Goal: Information Seeking & Learning: Learn about a topic

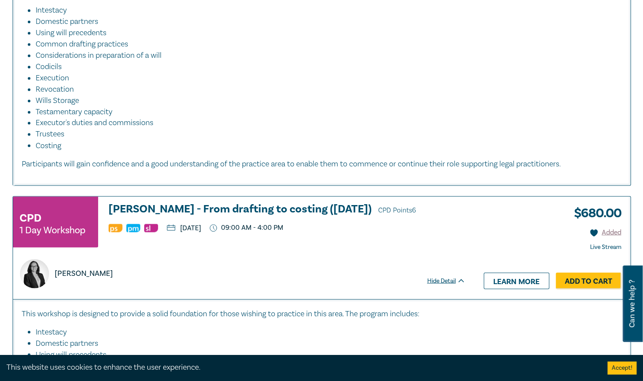
scroll to position [955, 0]
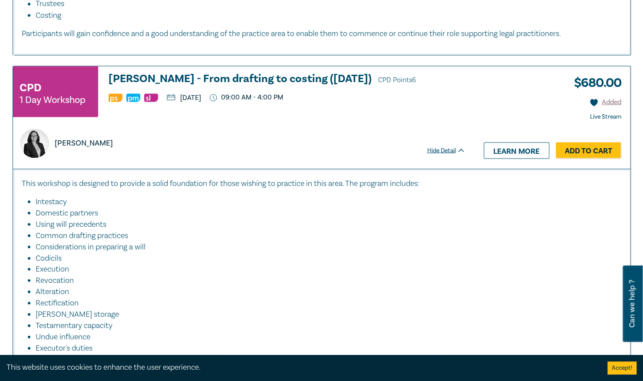
drag, startPoint x: 210, startPoint y: 86, endPoint x: 259, endPoint y: 87, distance: 49.5
click at [259, 93] on ul "[DATE] 09:00 AM - 4:00 PM" at bounding box center [286, 97] width 357 height 9
drag, startPoint x: 160, startPoint y: 128, endPoint x: 167, endPoint y: 125, distance: 7.8
click at [161, 128] on div "[PERSON_NAME]" at bounding box center [239, 142] width 449 height 29
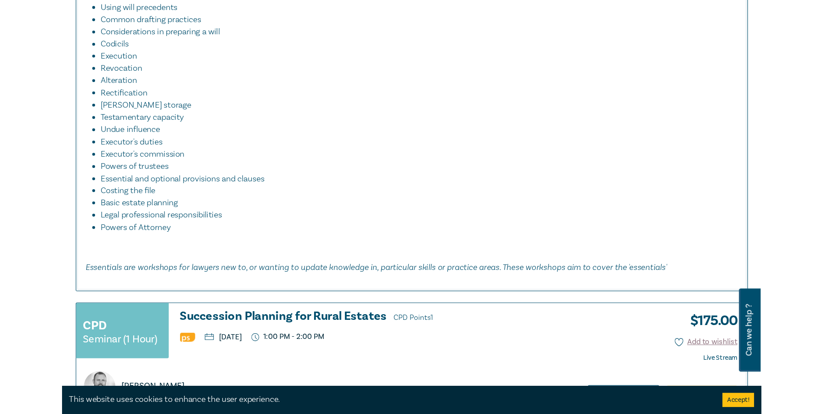
scroll to position [1128, 0]
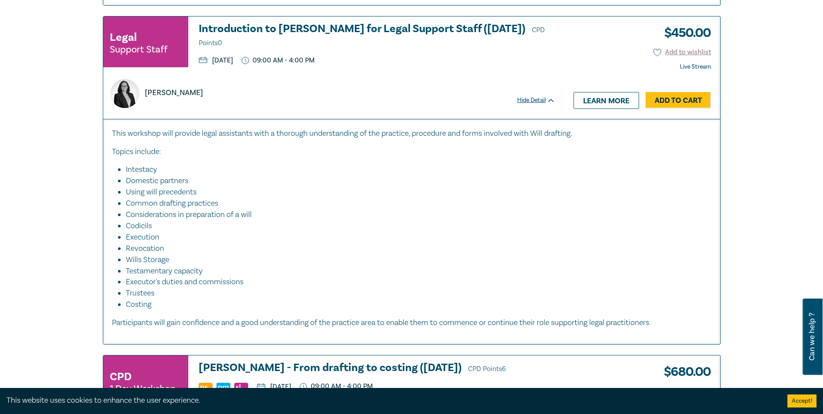
scroll to position [752, 0]
